Goal: Information Seeking & Learning: Understand process/instructions

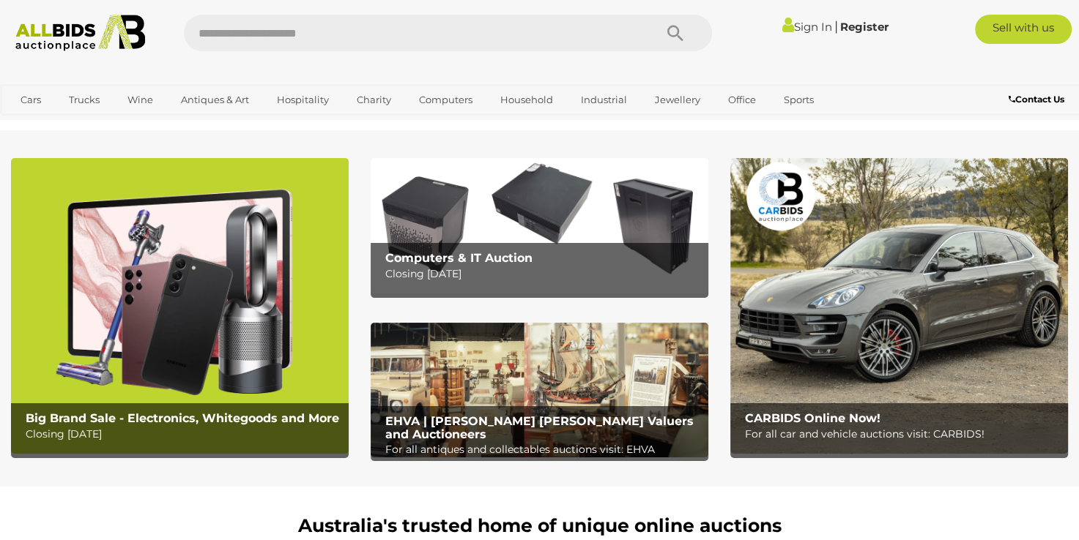
click at [59, 39] on img at bounding box center [80, 33] width 145 height 37
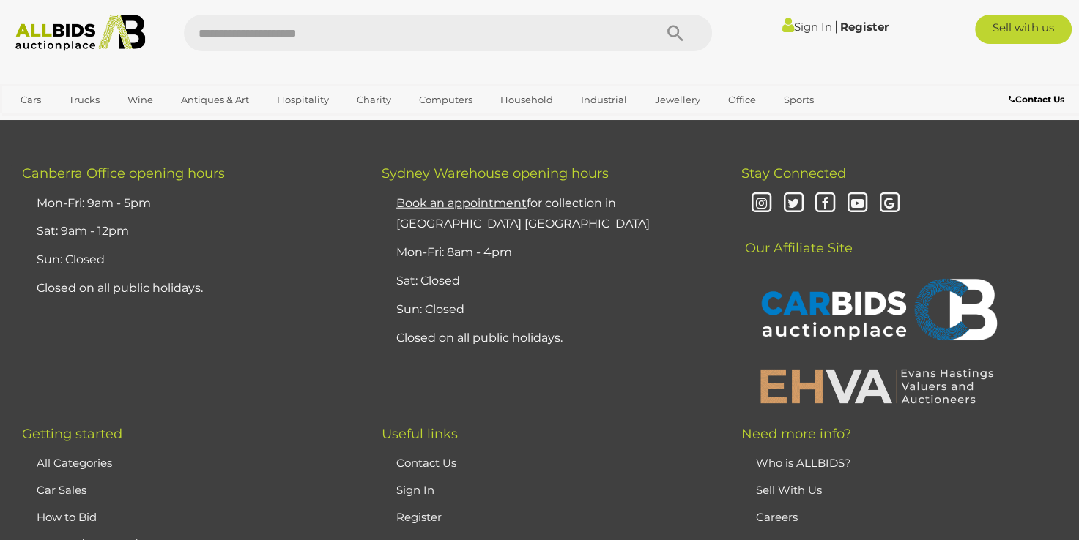
scroll to position [3719, 0]
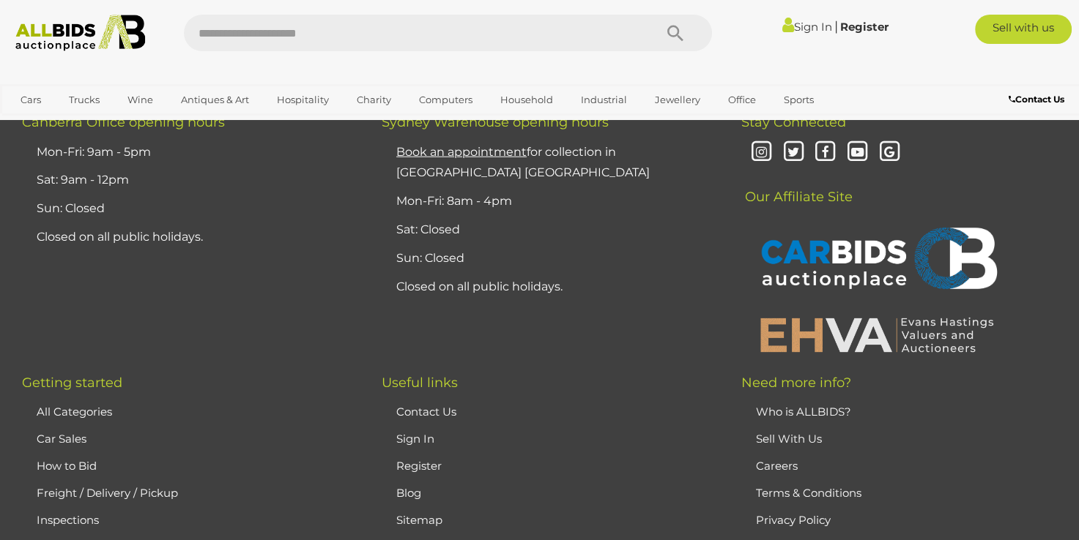
click at [835, 405] on link "Who is ALLBIDS?" at bounding box center [803, 412] width 95 height 14
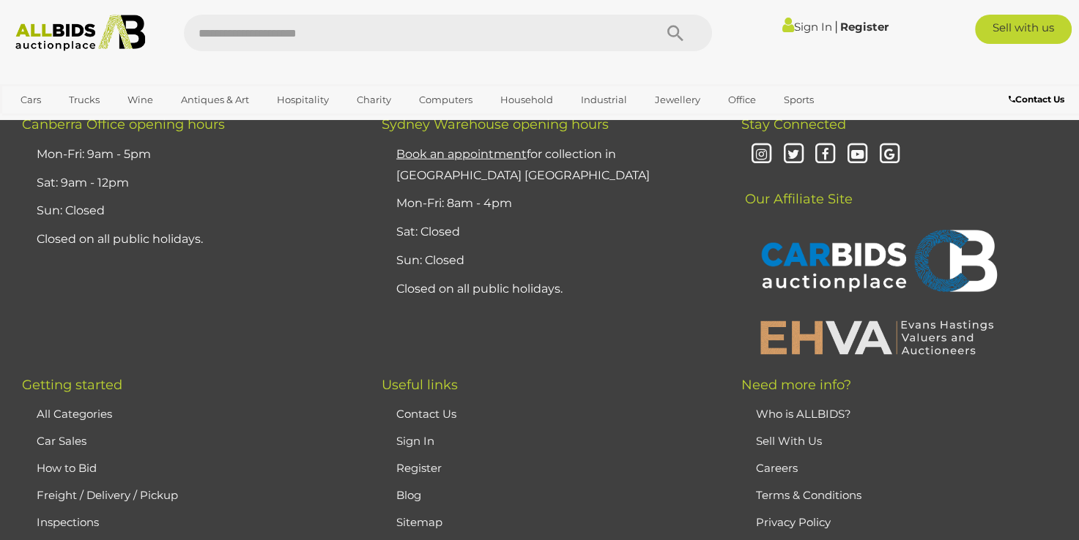
scroll to position [3611, 0]
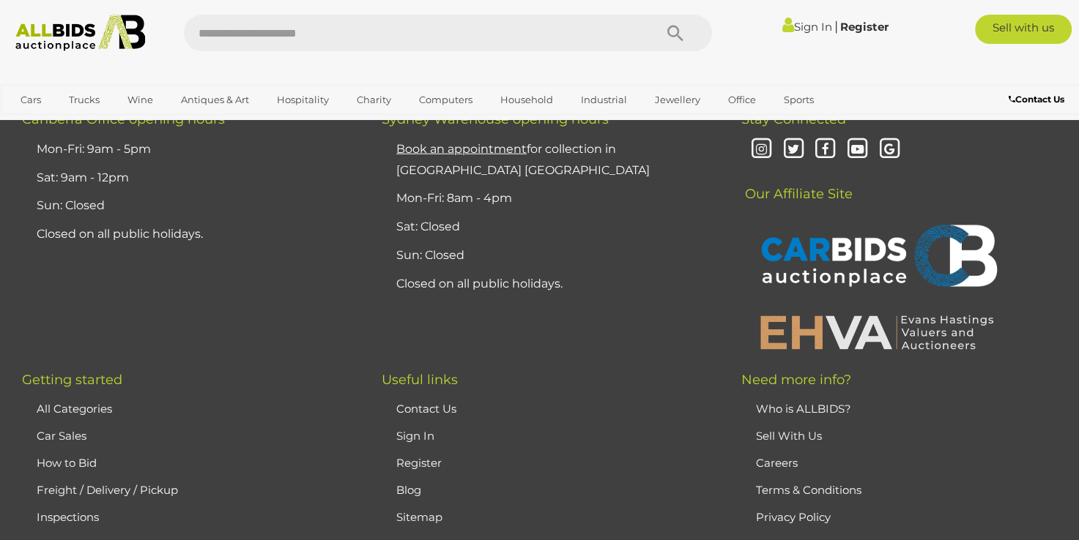
click at [991, 477] on li "Terms & Conditions" at bounding box center [908, 490] width 312 height 27
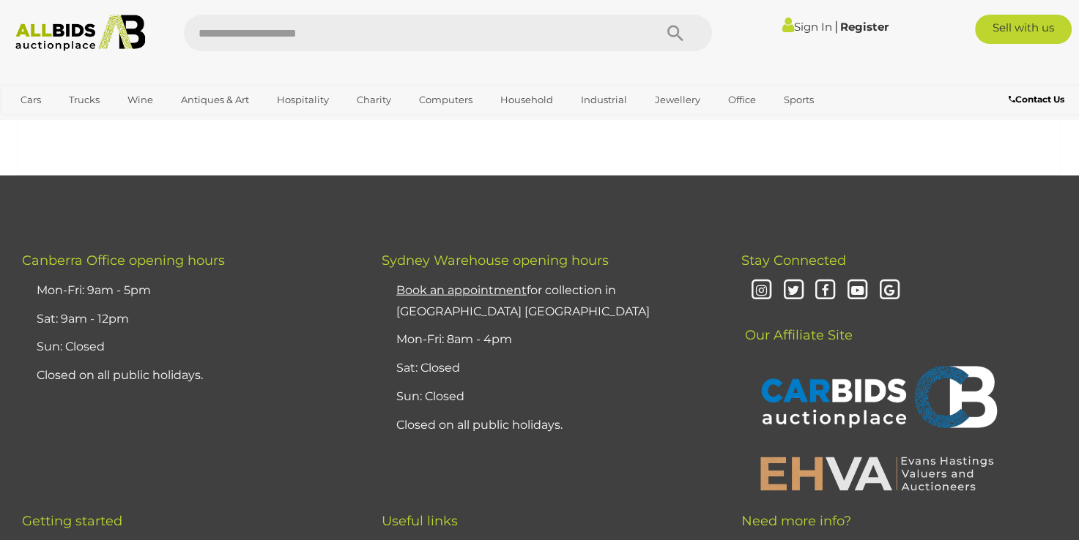
scroll to position [3468, 0]
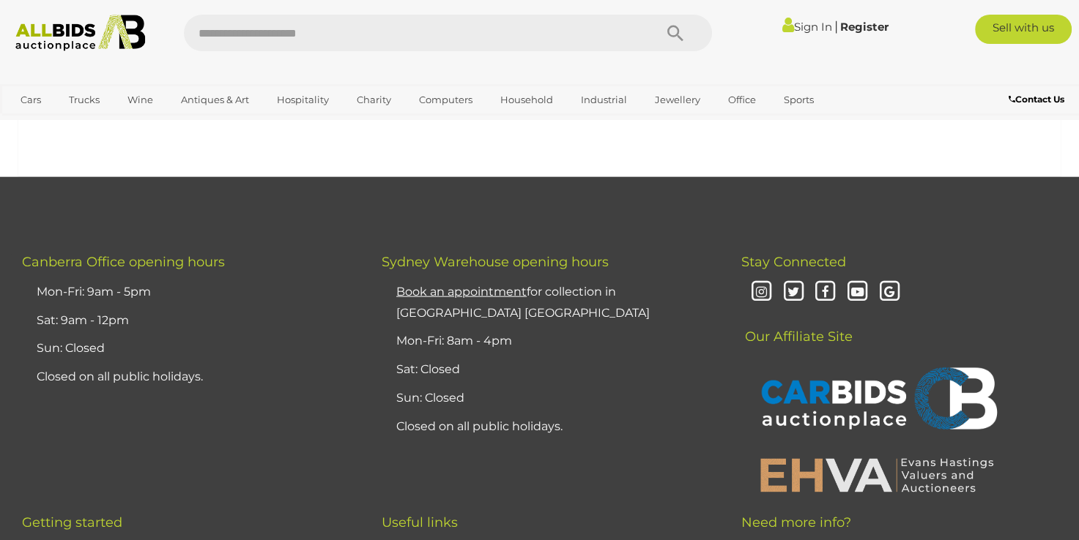
click at [303, 415] on div "Canberra Office opening hours Mon-Fri: 9am - 5pm Sat: 9am - 12pm Sun: Closed Cl…" at bounding box center [539, 385] width 1079 height 260
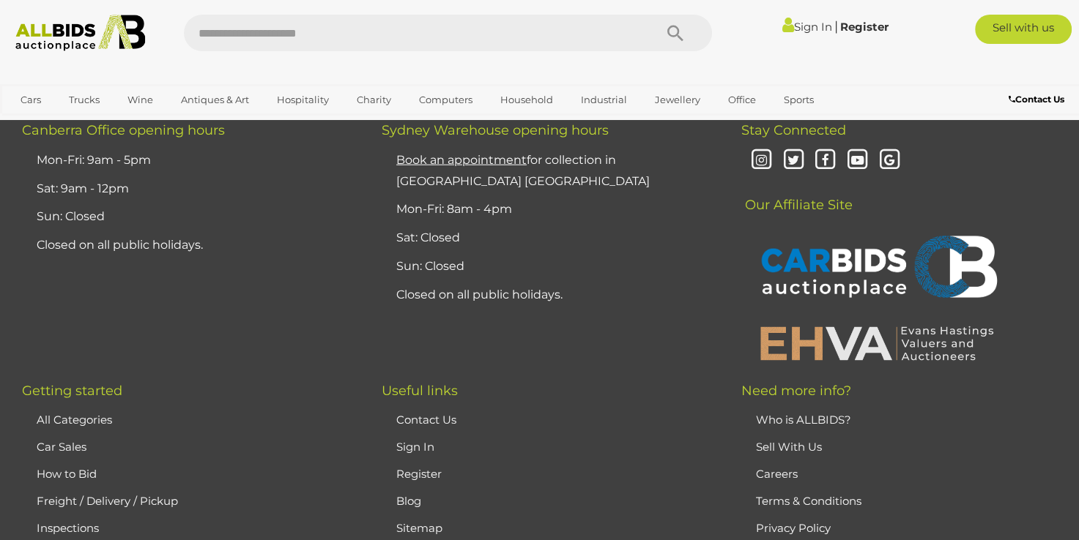
scroll to position [3603, 0]
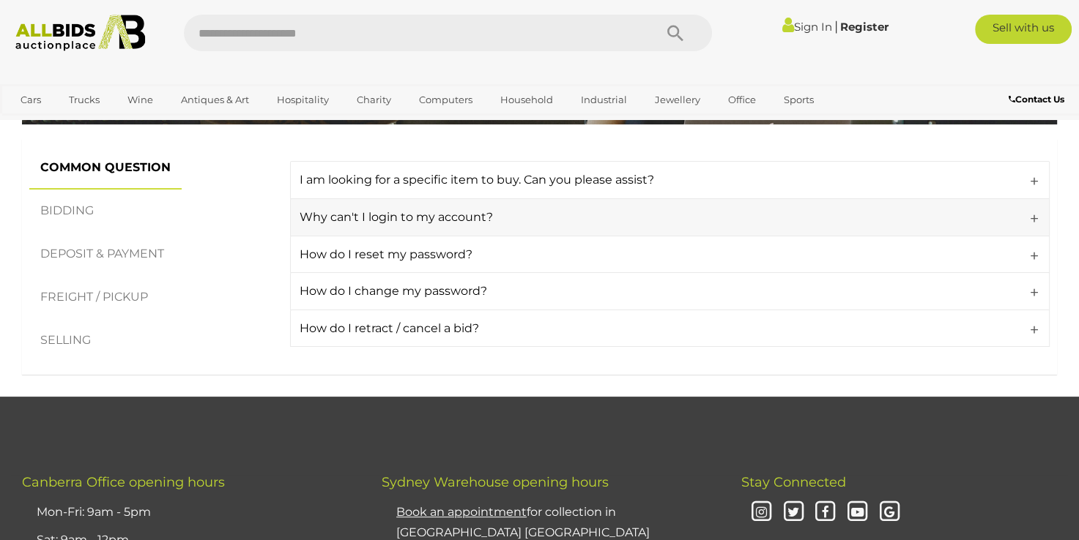
scroll to position [242, 0]
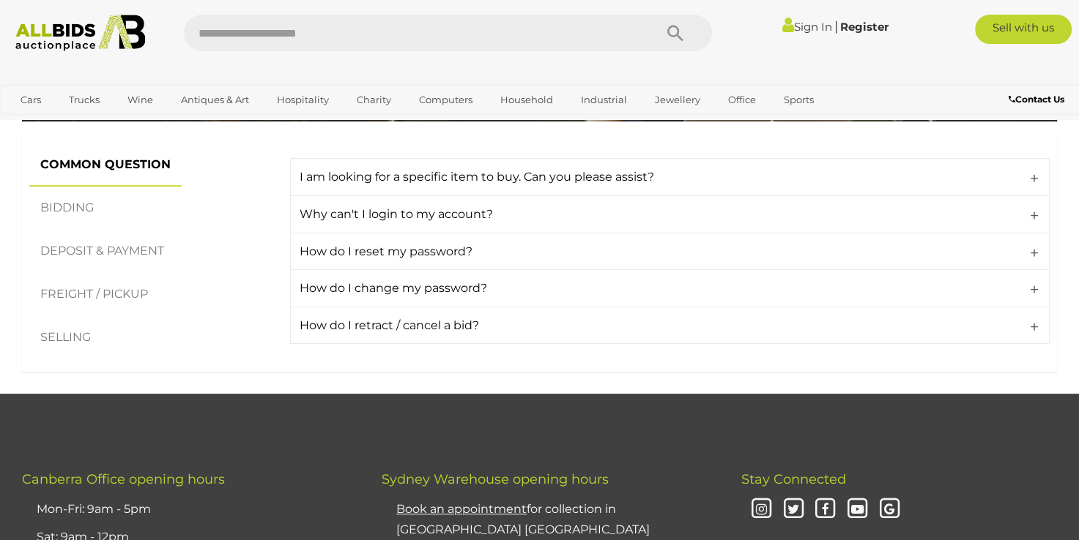
click at [91, 334] on link "SELLING" at bounding box center [65, 337] width 73 height 43
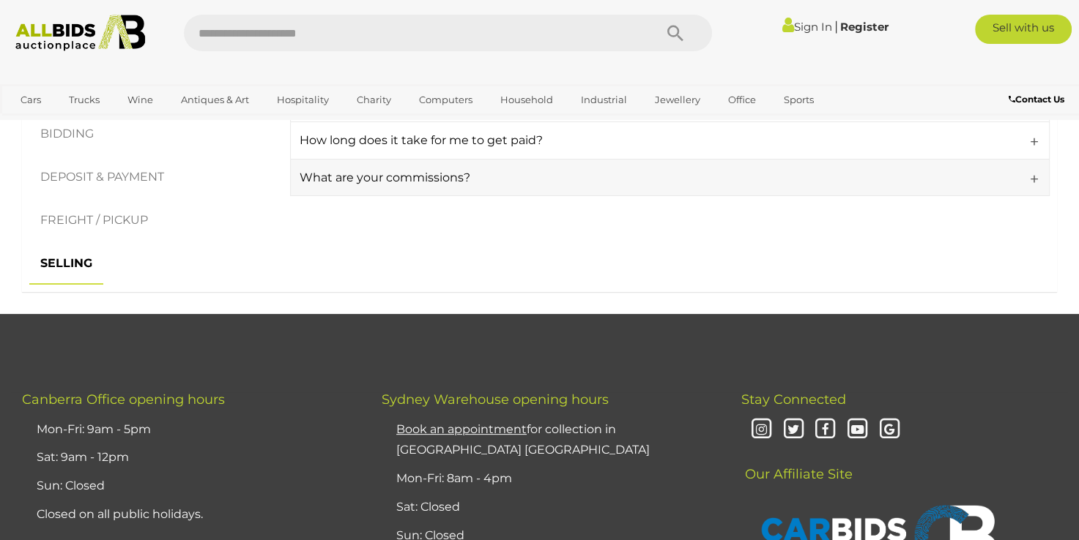
scroll to position [315, 0]
click at [63, 268] on link "SELLING" at bounding box center [66, 264] width 74 height 43
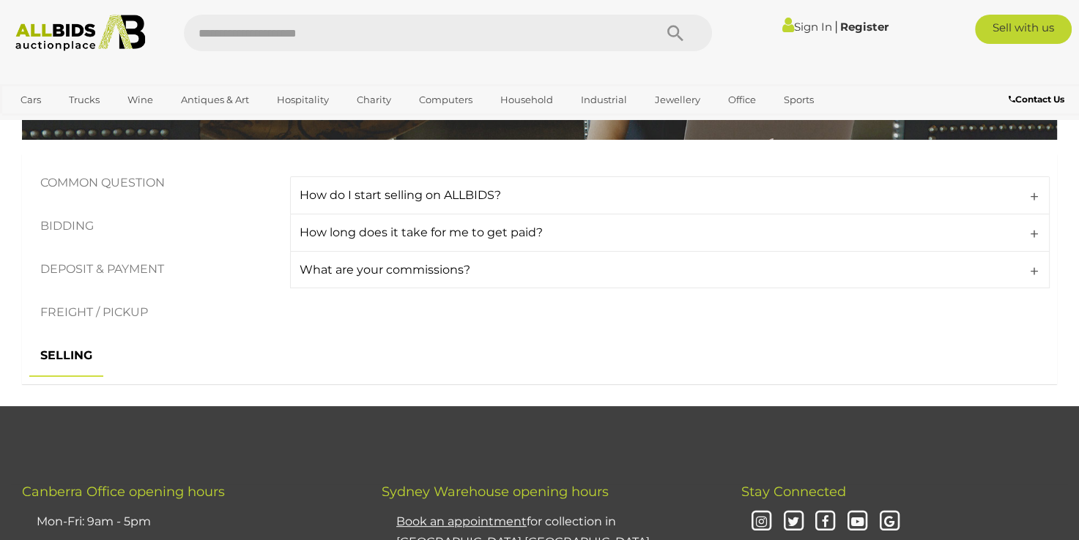
scroll to position [215, 0]
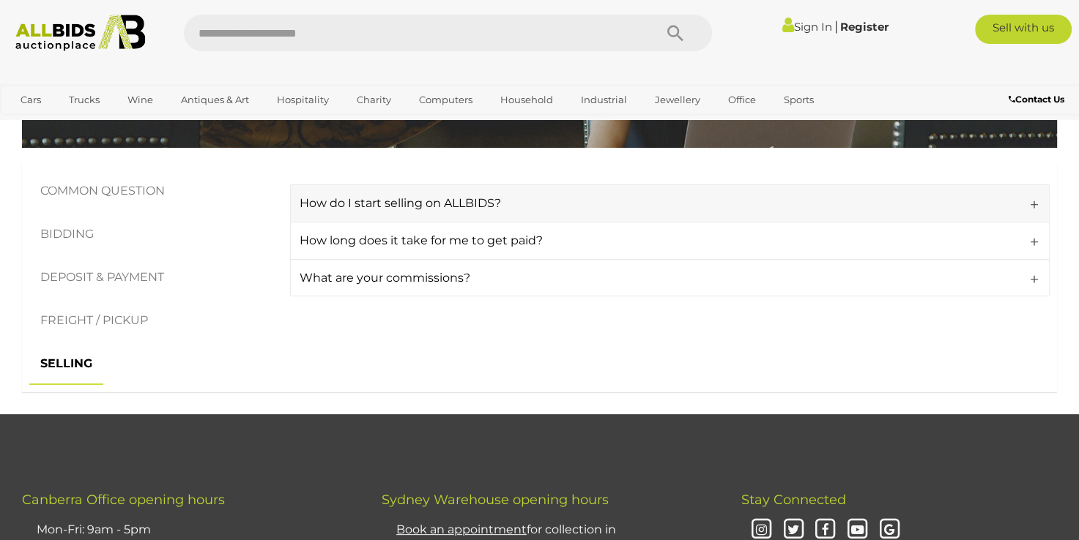
click at [1025, 209] on h4 "How do I start selling on ALLBIDS?" at bounding box center [667, 203] width 735 height 13
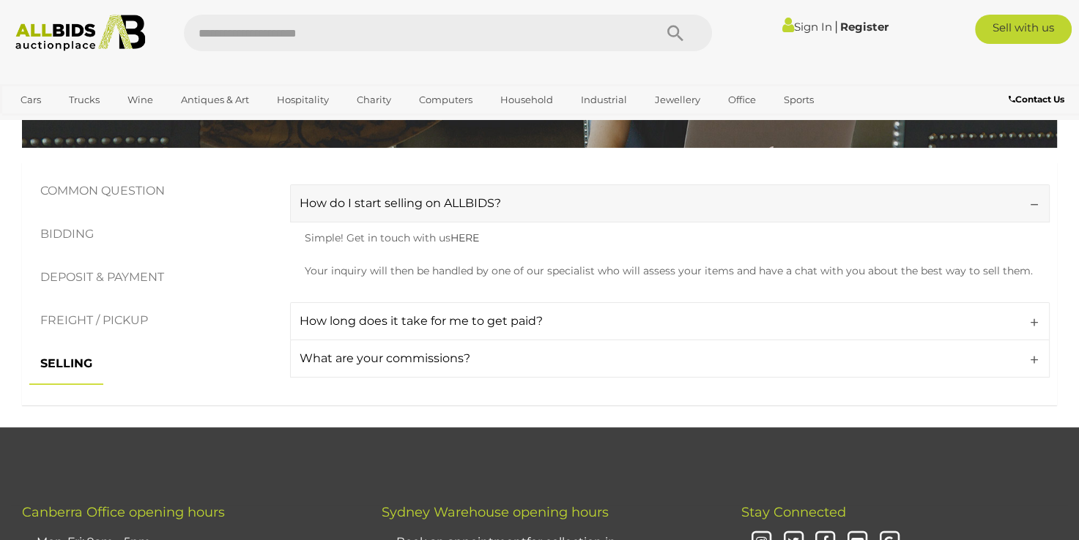
click at [1025, 209] on h4 "How do I start selling on ALLBIDS?" at bounding box center [667, 203] width 735 height 13
